Goal: Check status: Check status

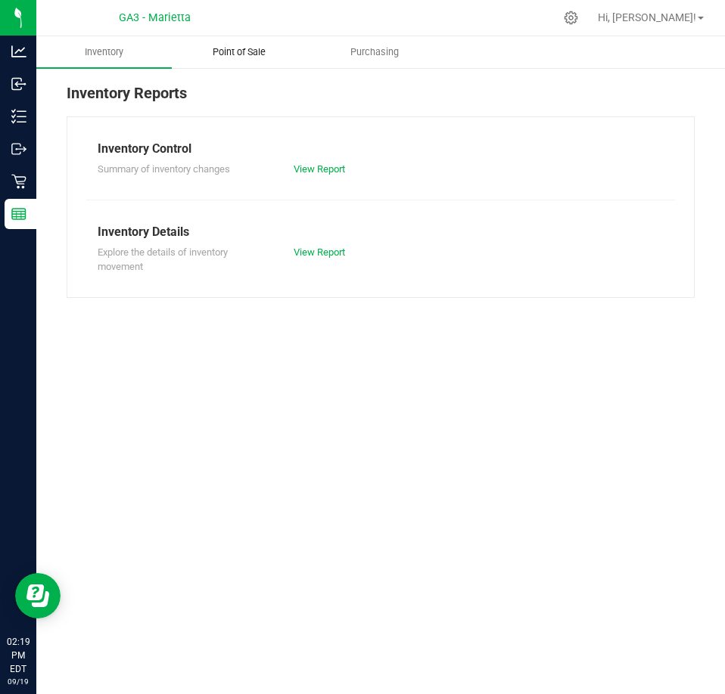
click at [254, 43] on uib-tab-heading "Point of Sale" at bounding box center [239, 52] width 134 height 30
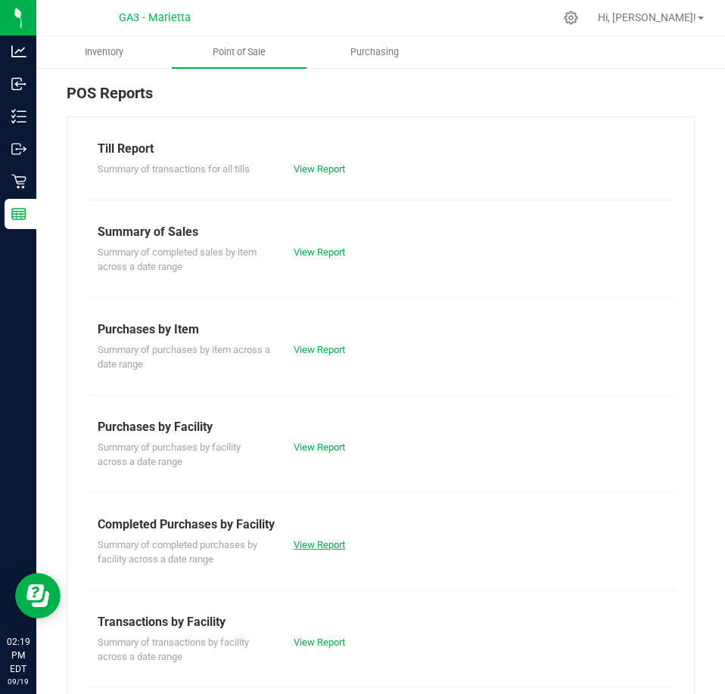
click at [316, 540] on link "View Report" at bounding box center [319, 544] width 51 height 11
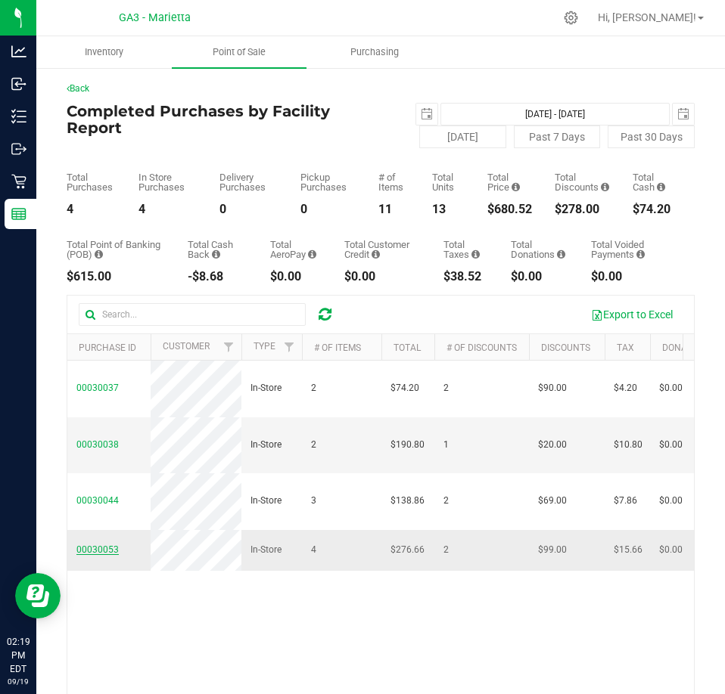
click at [102, 555] on span "00030053" at bounding box center [97, 550] width 42 height 11
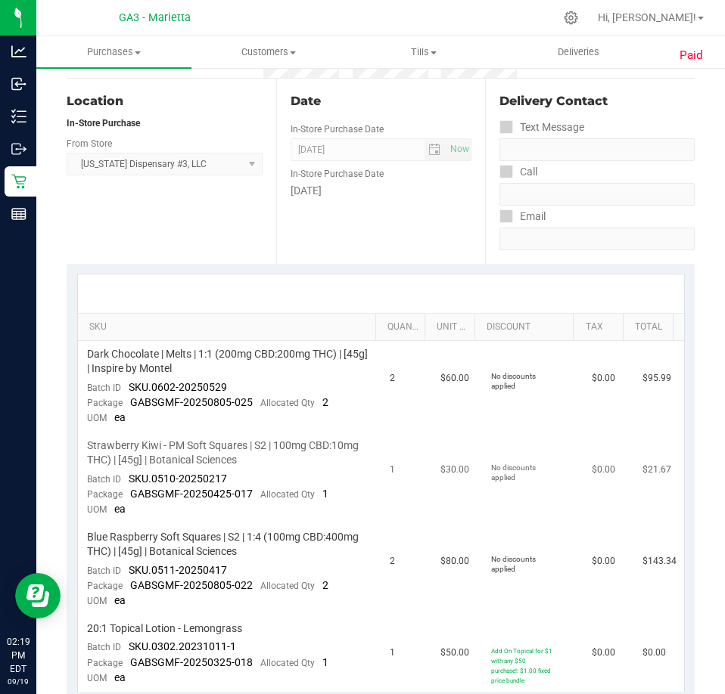
scroll to position [227, 0]
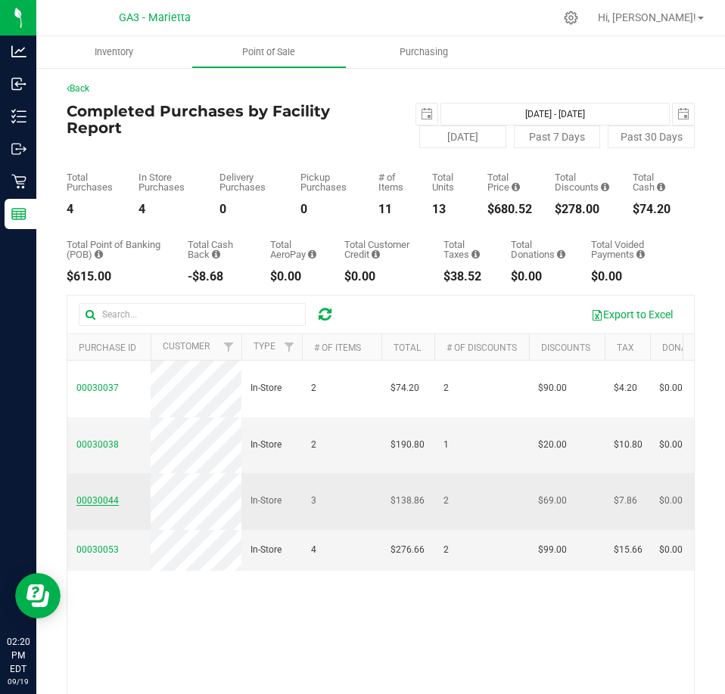
click at [109, 506] on span "00030044" at bounding box center [97, 501] width 42 height 11
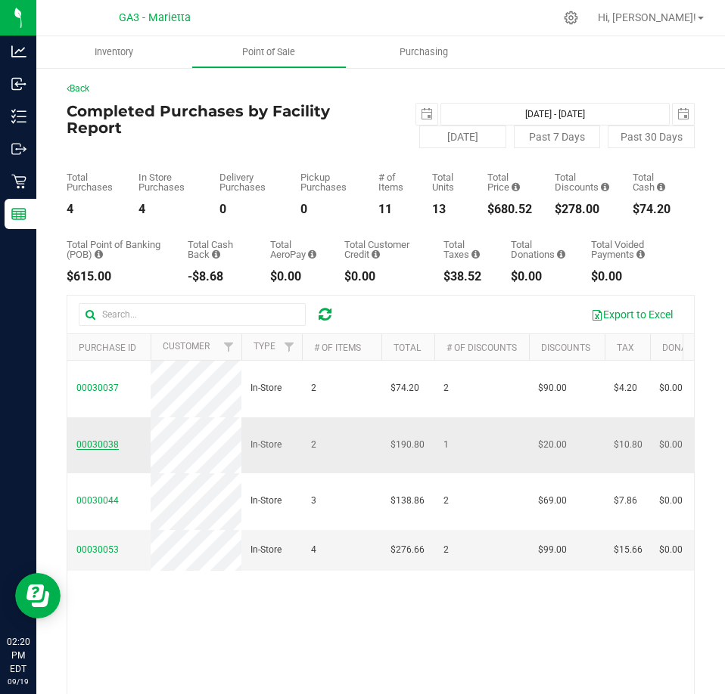
click at [106, 450] on span "00030038" at bounding box center [97, 445] width 42 height 11
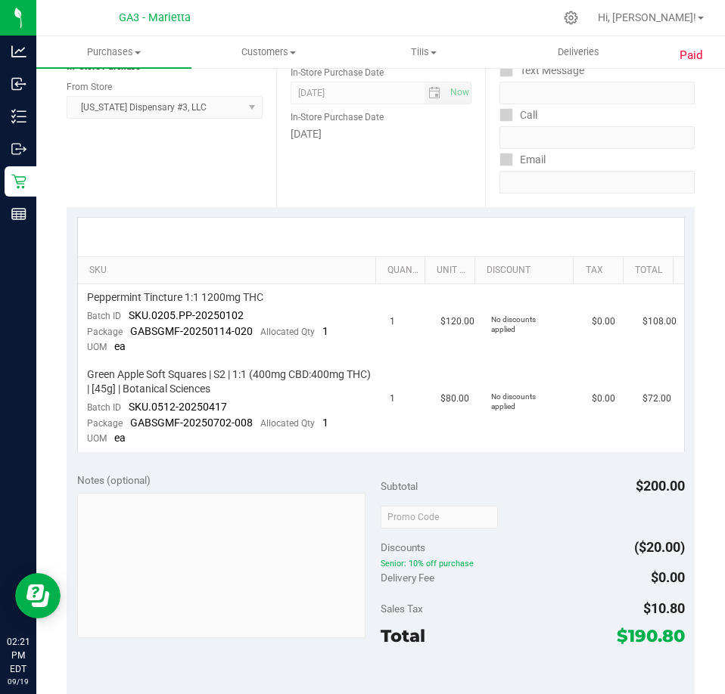
scroll to position [227, 0]
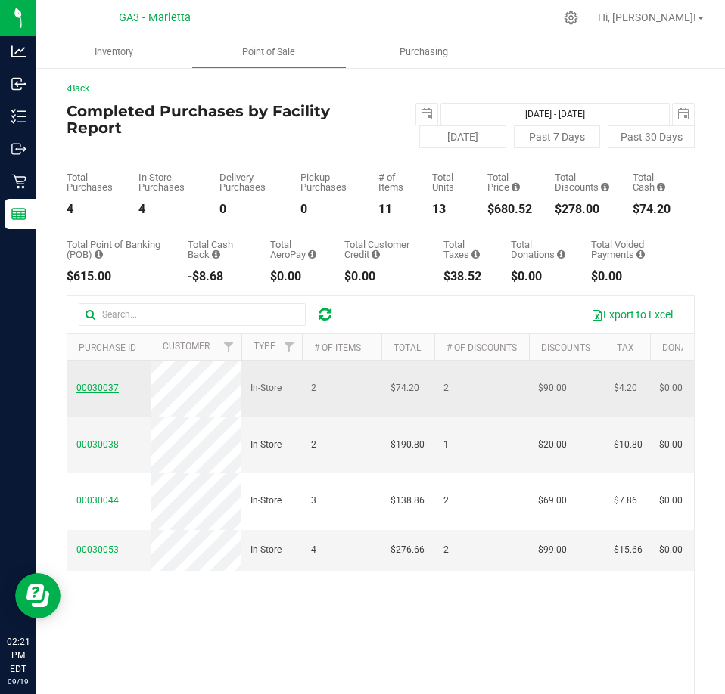
click at [115, 393] on span "00030037" at bounding box center [97, 388] width 42 height 11
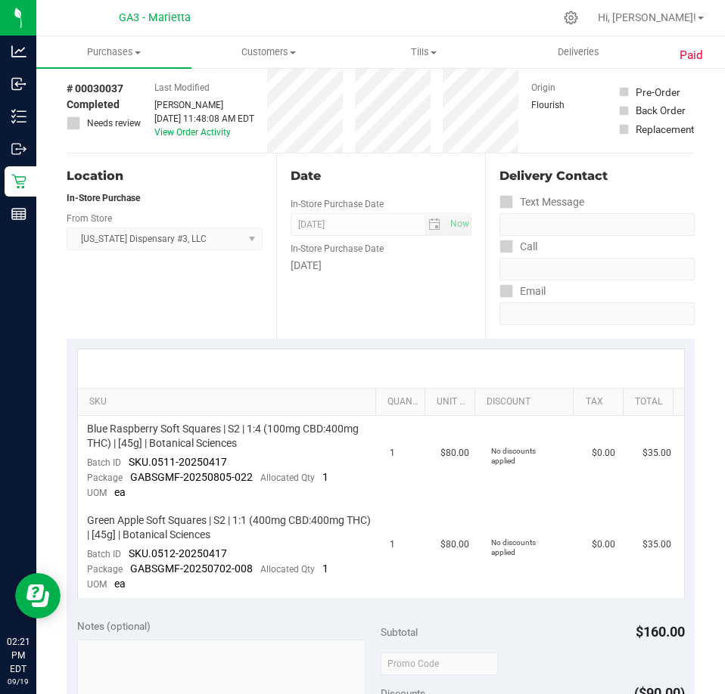
scroll to position [76, 0]
